Goal: Task Accomplishment & Management: Use online tool/utility

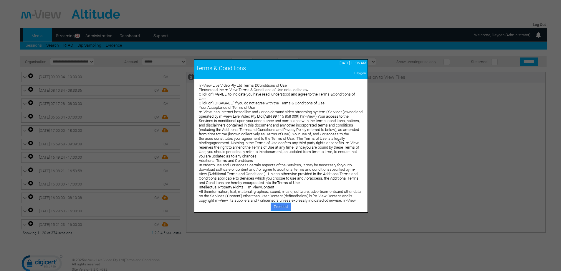
click at [283, 205] on link "Proceed" at bounding box center [281, 206] width 20 height 8
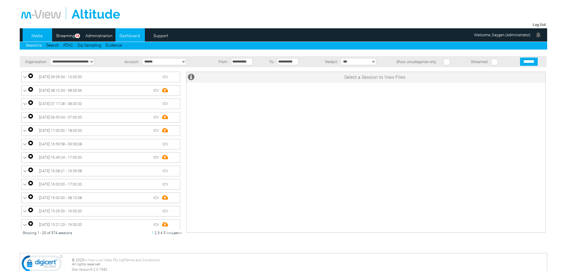
click at [130, 32] on link "Dashboard" at bounding box center [130, 35] width 29 height 9
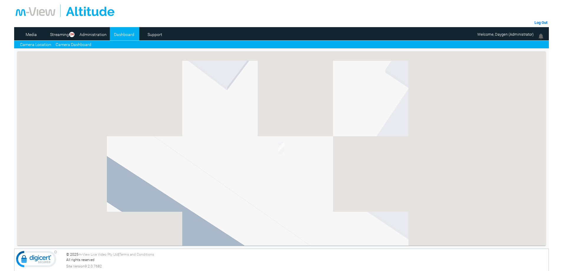
click at [78, 42] on link "Camera Dashboard" at bounding box center [74, 45] width 36 height 6
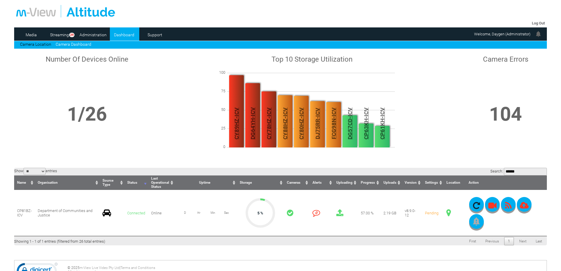
type input "******"
click at [39, 46] on link "Camera Location" at bounding box center [35, 44] width 31 height 5
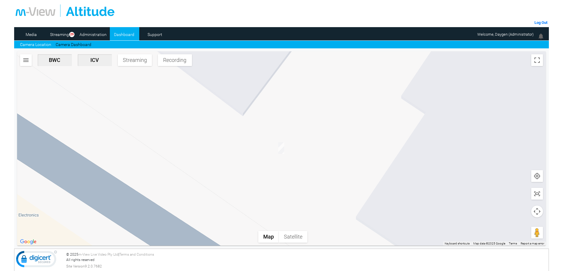
click at [26, 62] on img "button" at bounding box center [25, 60] width 7 height 7
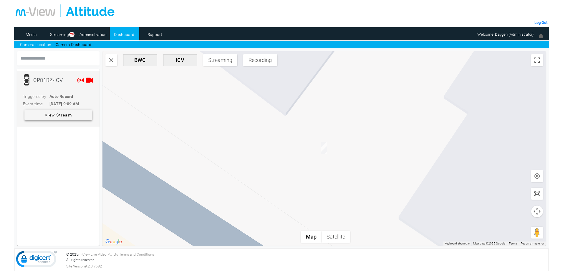
click at [67, 114] on span "View Stream" at bounding box center [58, 115] width 27 height 11
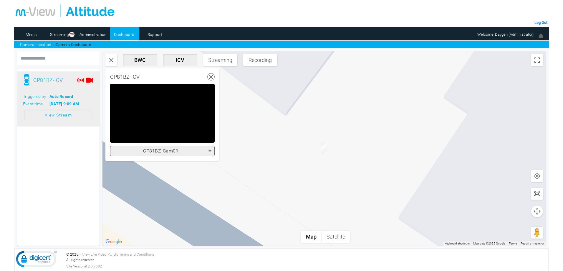
click at [192, 151] on div "CP81BZ-Cam01" at bounding box center [160, 150] width 95 height 7
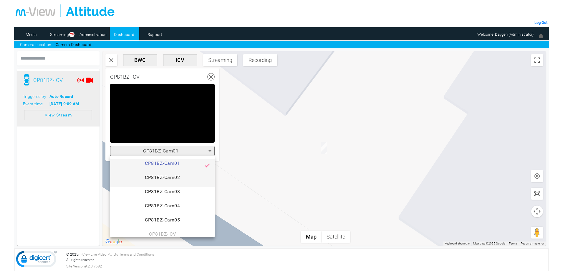
click at [176, 182] on span "CP81BZ-Cam02" at bounding box center [162, 180] width 95 height 12
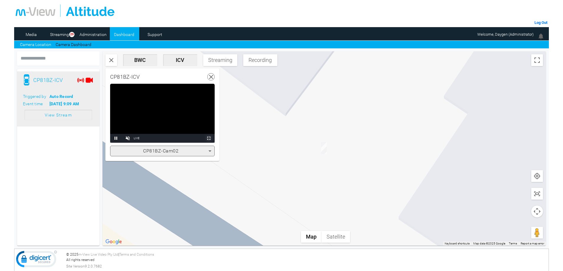
click at [205, 138] on span "Video Player" at bounding box center [209, 138] width 12 height 0
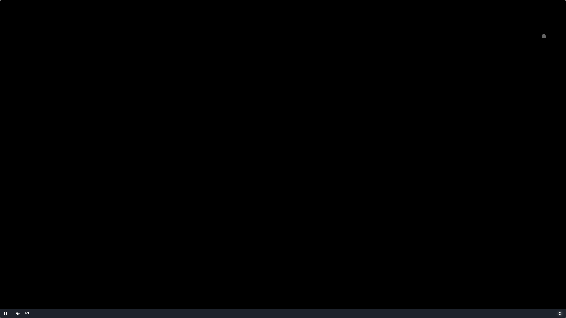
click at [561, 271] on span "Video Player" at bounding box center [560, 314] width 12 height 0
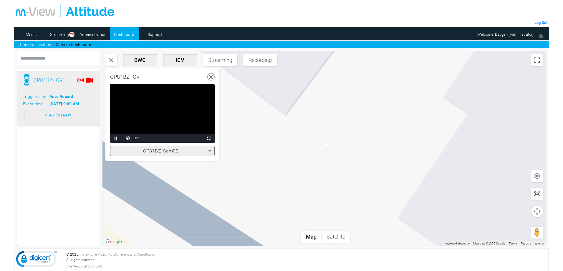
click at [188, 154] on div "CP81BZ-Cam02" at bounding box center [160, 150] width 95 height 7
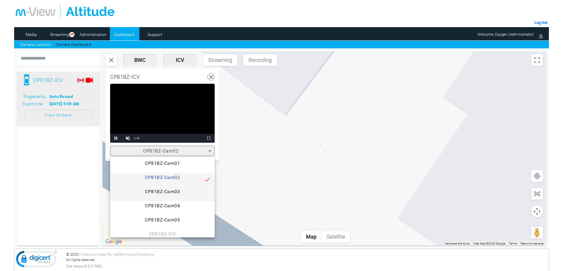
click at [184, 190] on span "CP81BZ-Cam03" at bounding box center [162, 194] width 95 height 12
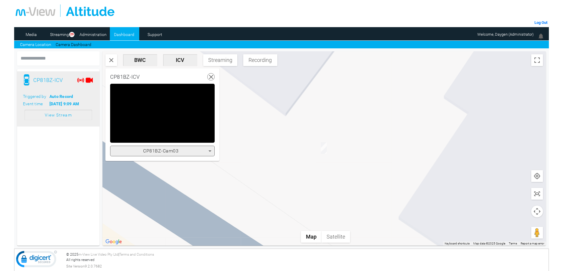
click at [193, 153] on div "CP81BZ-Cam03" at bounding box center [160, 150] width 95 height 7
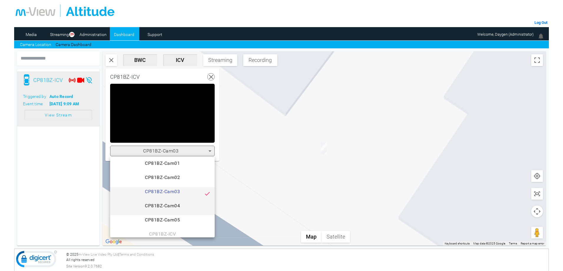
click at [186, 203] on span "CP81BZ-Cam04" at bounding box center [162, 208] width 95 height 12
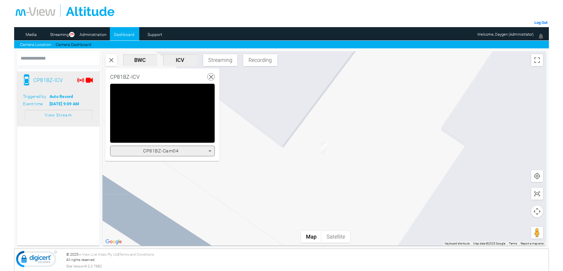
click at [191, 149] on div "CP81BZ-Cam04" at bounding box center [160, 150] width 95 height 7
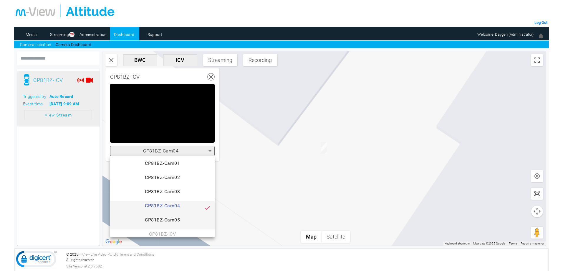
click at [188, 217] on span "CP81BZ-Cam05" at bounding box center [162, 222] width 95 height 12
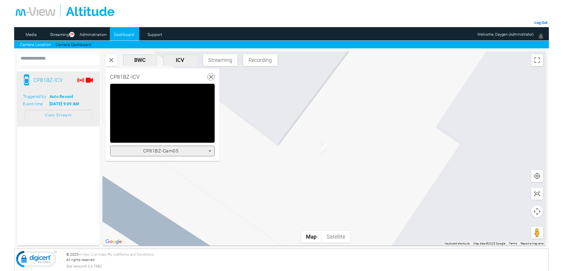
click at [190, 155] on div "CP81BZ-Cam05" at bounding box center [162, 151] width 105 height 11
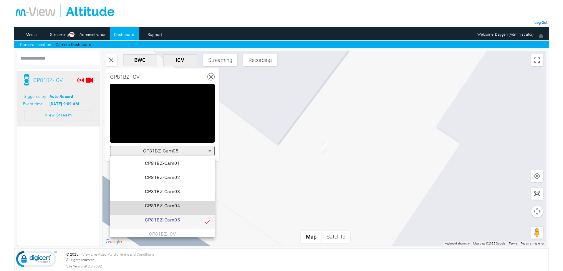
click at [182, 204] on span "CP81BZ-Cam04" at bounding box center [162, 208] width 95 height 12
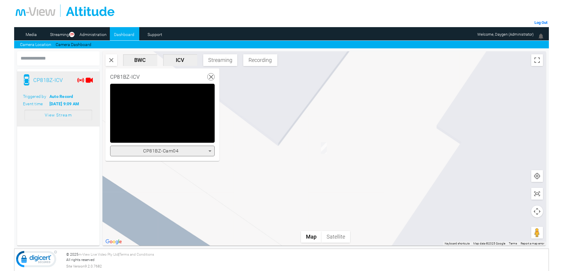
click at [184, 148] on div "CP81BZ-Cam04" at bounding box center [160, 150] width 95 height 7
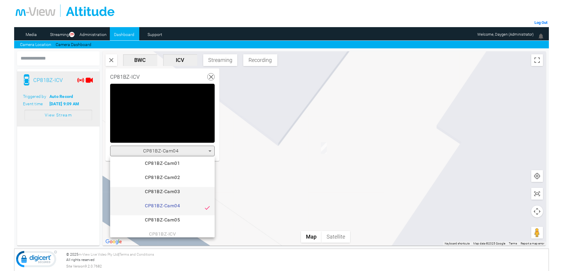
click at [183, 194] on span "CP81BZ-Cam03" at bounding box center [162, 194] width 95 height 12
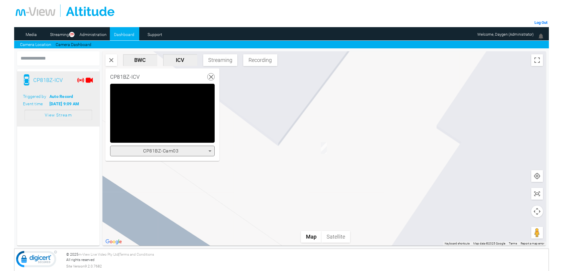
click at [185, 156] on div "CP81BZ-Cam03" at bounding box center [162, 151] width 105 height 11
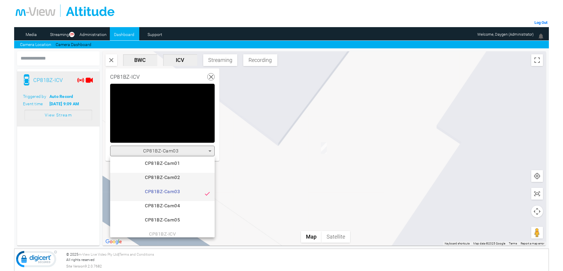
click at [184, 179] on span "CP81BZ-Cam02" at bounding box center [162, 180] width 95 height 12
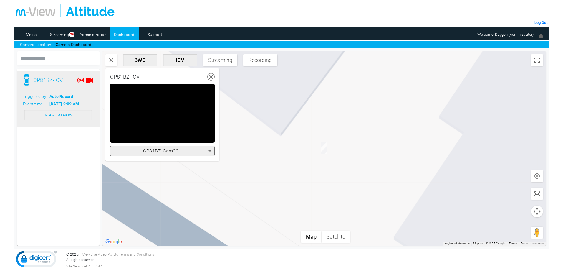
click at [182, 151] on div "CP81BZ-Cam02" at bounding box center [160, 150] width 95 height 7
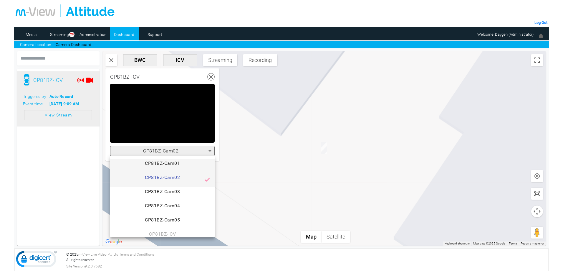
click at [182, 167] on span "CP81BZ-Cam01" at bounding box center [162, 166] width 95 height 12
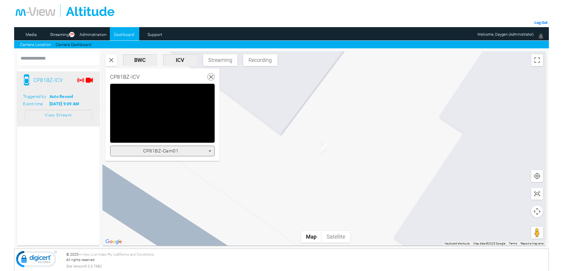
click at [350, 172] on div at bounding box center [325, 148] width 444 height 194
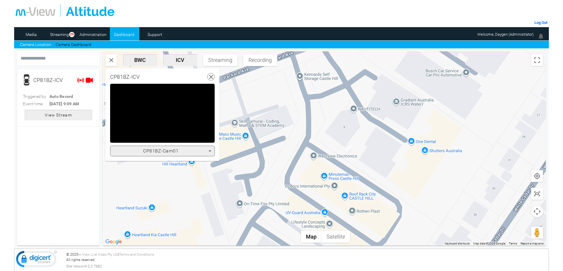
drag, startPoint x: 363, startPoint y: 148, endPoint x: 361, endPoint y: 173, distance: 24.6
click at [361, 173] on div at bounding box center [325, 148] width 444 height 194
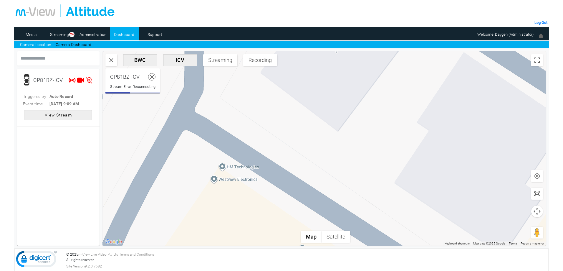
click at [153, 78] on use at bounding box center [152, 77] width 4 height 4
click at [83, 43] on link "Camera Dashboard" at bounding box center [74, 45] width 36 height 6
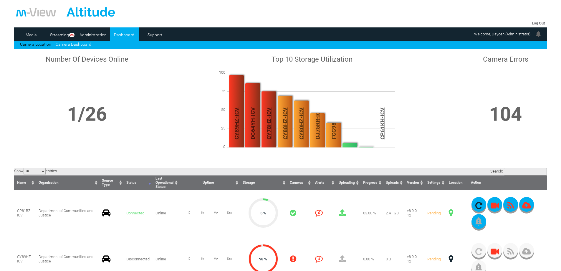
click at [504, 173] on input "Search:" at bounding box center [525, 172] width 43 height 8
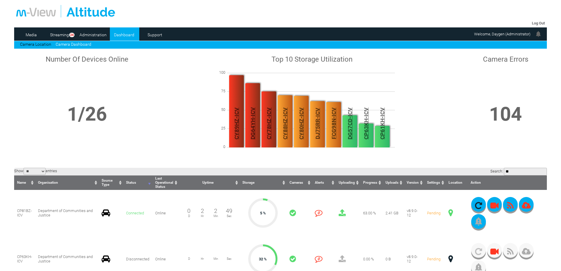
type input "**"
click at [40, 44] on link "Camera Location" at bounding box center [35, 44] width 31 height 5
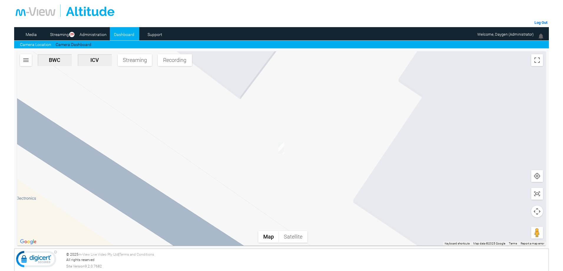
click at [26, 60] on img "button" at bounding box center [25, 60] width 7 height 7
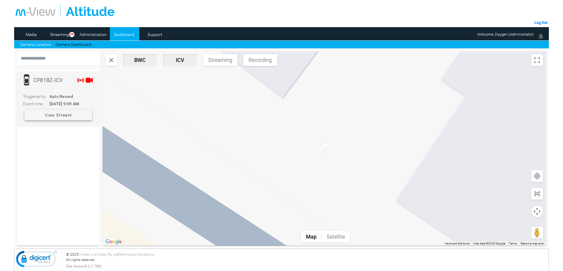
click at [62, 113] on span "View Stream" at bounding box center [58, 115] width 27 height 11
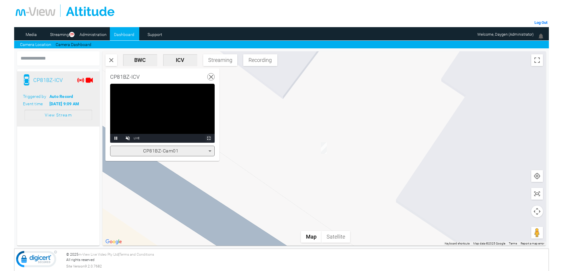
click at [208, 138] on span "Video Player" at bounding box center [209, 138] width 12 height 0
click at [69, 169] on mat-card "CP81BZ-ICV Triggered by Auto Record Event time [DATE] 9:09 AM View Stream" at bounding box center [58, 157] width 83 height 177
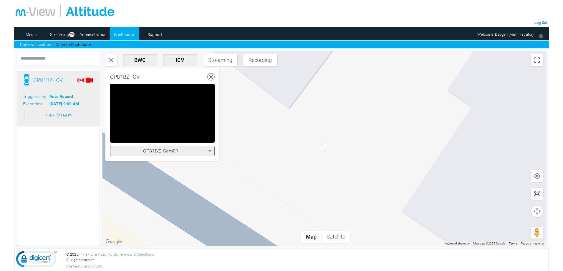
click at [168, 147] on div "CP81BZ-Cam01" at bounding box center [162, 151] width 105 height 11
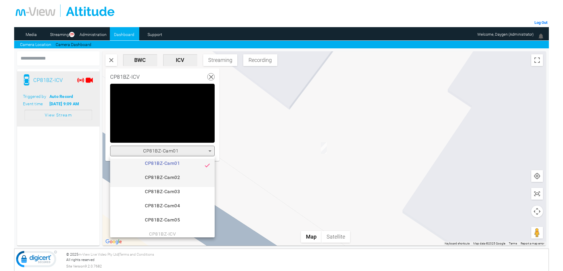
click at [167, 177] on span "CP81BZ-Cam02" at bounding box center [162, 180] width 95 height 12
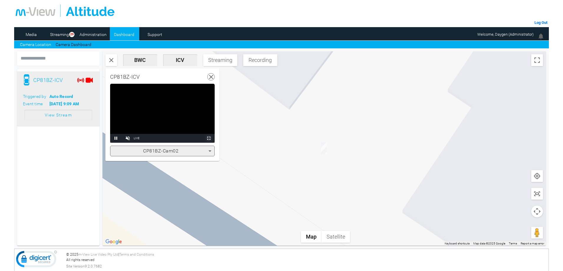
click at [209, 138] on span "Video Player" at bounding box center [209, 138] width 12 height 0
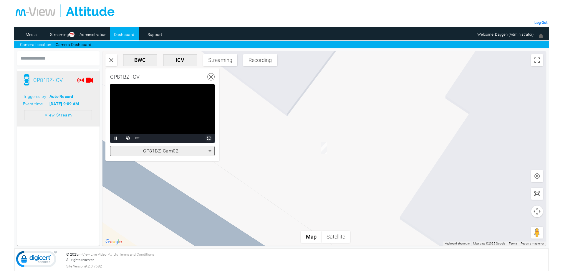
click at [207, 138] on span "Video Player" at bounding box center [209, 138] width 12 height 0
click at [191, 151] on div "CP81BZ-Cam02" at bounding box center [160, 150] width 95 height 7
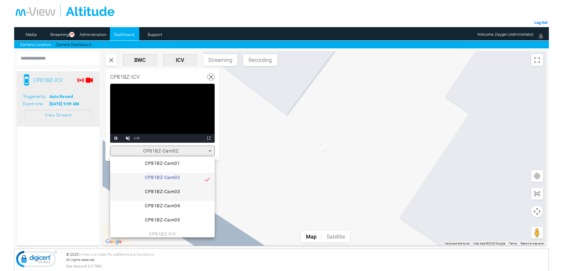
click at [177, 188] on span "CP81BZ-Cam03" at bounding box center [162, 194] width 95 height 12
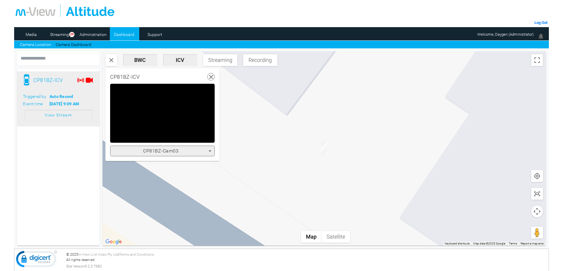
click at [211, 138] on span "Video Player" at bounding box center [209, 138] width 12 height 0
click at [188, 150] on div "CP81BZ-Cam03" at bounding box center [160, 150] width 95 height 7
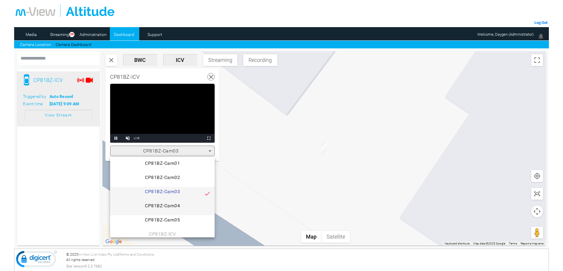
click at [166, 203] on span "CP81BZ-Cam04" at bounding box center [162, 208] width 95 height 12
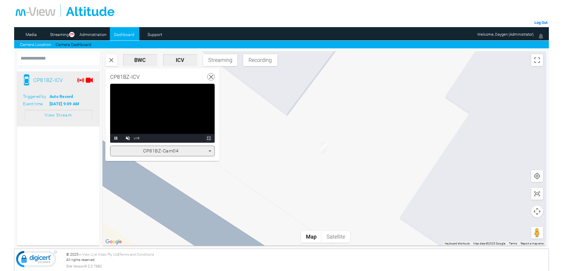
click at [211, 138] on span "Video Player" at bounding box center [209, 138] width 12 height 0
click at [172, 148] on span "CP81BZ-Cam04" at bounding box center [160, 151] width 35 height 6
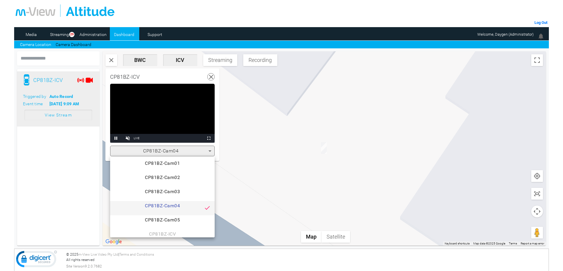
click at [168, 220] on span "CP81BZ-Cam05" at bounding box center [162, 222] width 95 height 12
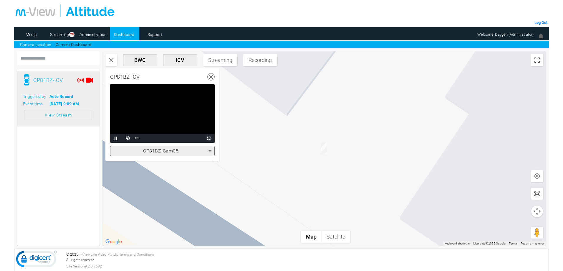
drag, startPoint x: 208, startPoint y: 137, endPoint x: 208, endPoint y: 173, distance: 35.7
click at [208, 138] on span "Video Player" at bounding box center [209, 138] width 12 height 0
click at [211, 78] on icon at bounding box center [211, 76] width 7 height 7
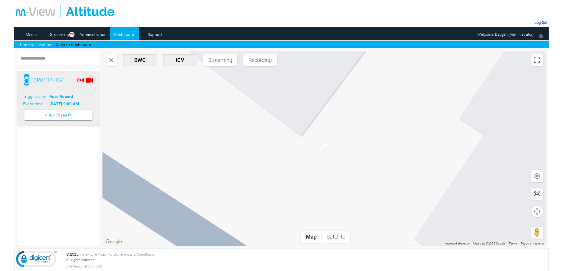
click at [547, 23] on link "Log Out" at bounding box center [541, 22] width 13 height 4
